Goal: Find specific page/section: Find specific page/section

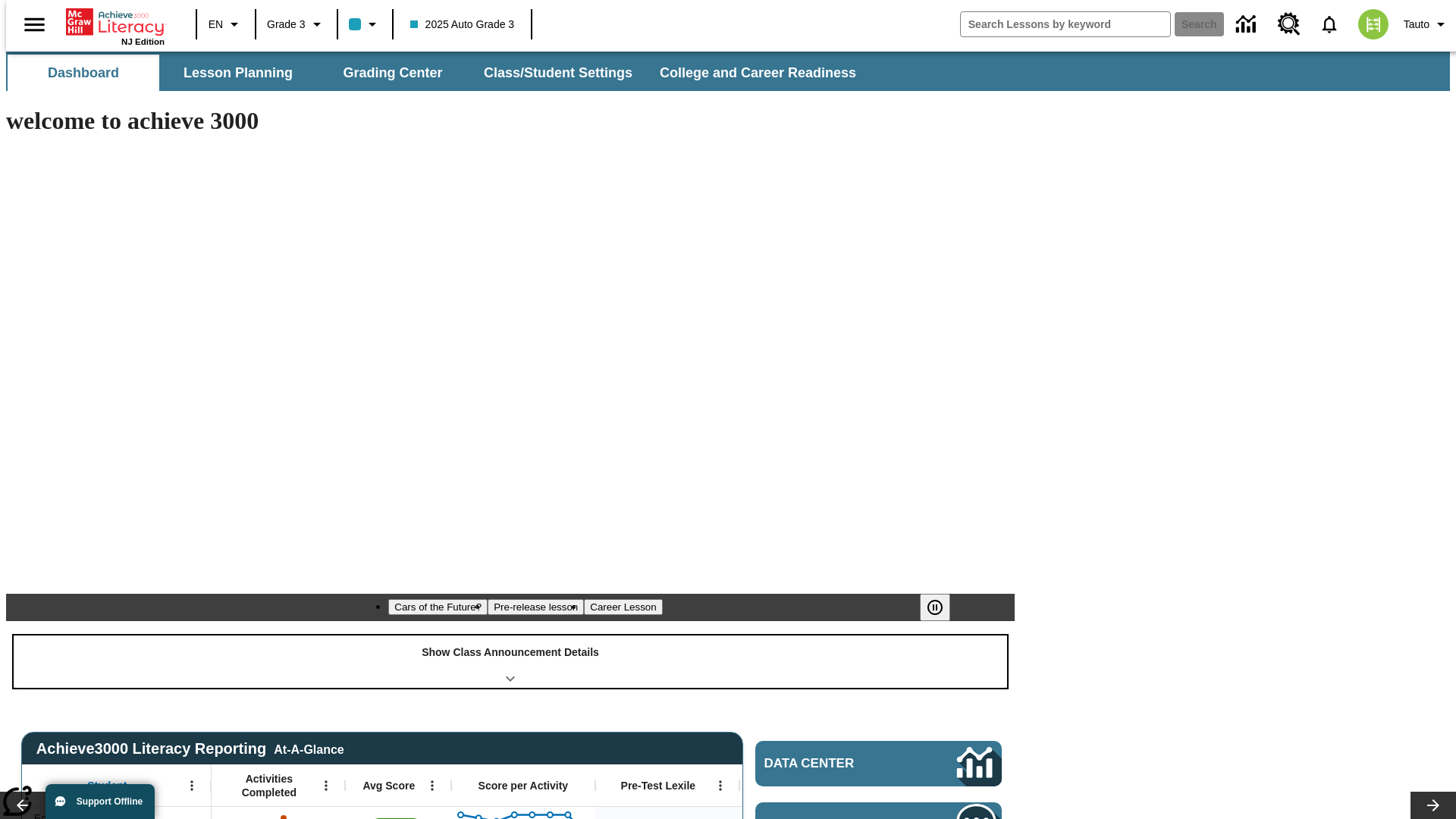
click at [510, 635] on div "Show Class Announcement Details" at bounding box center [510, 661] width 993 height 53
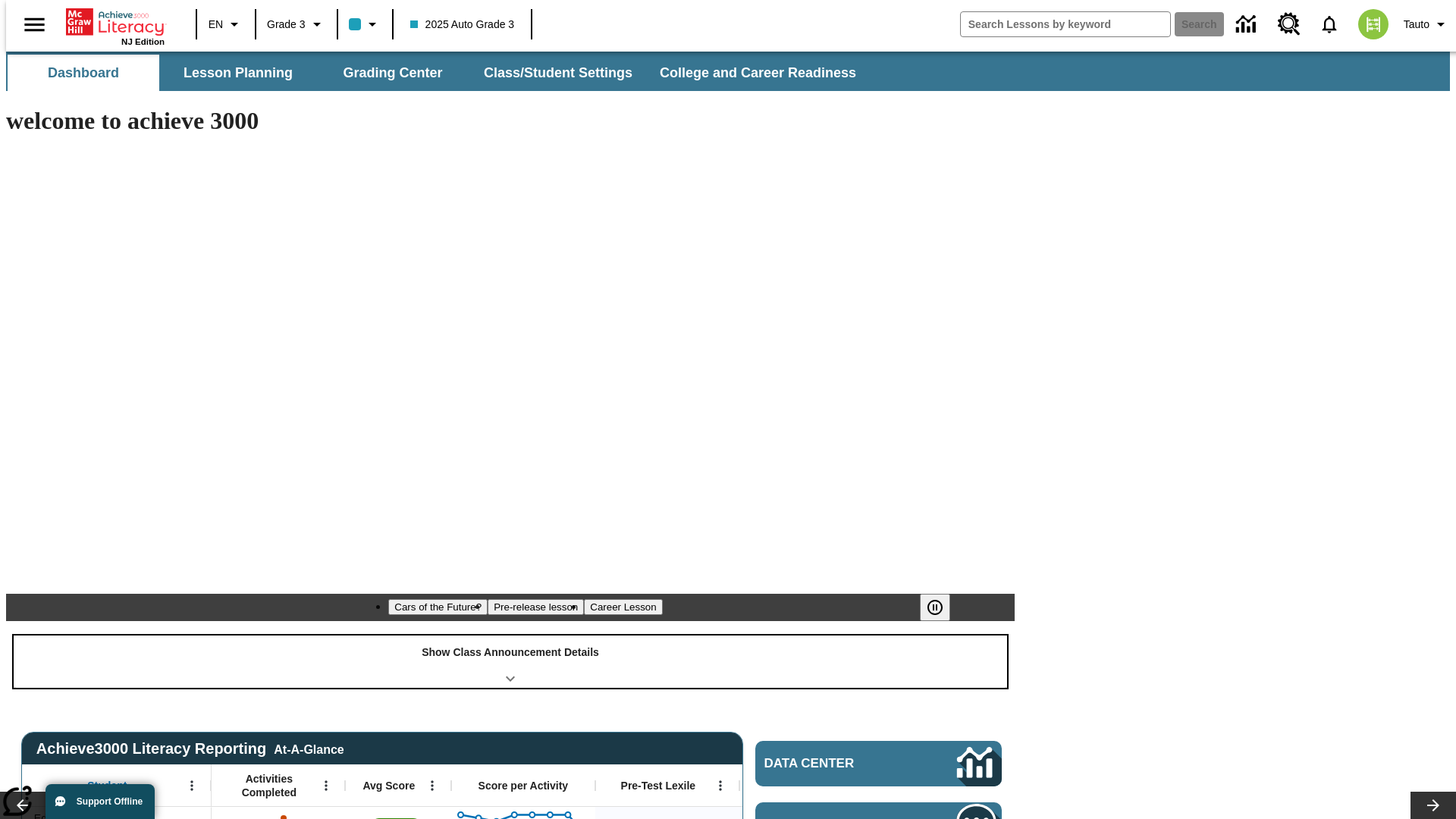
click at [510, 635] on div "Show Class Announcement Details" at bounding box center [510, 661] width 993 height 53
